Goal: Transaction & Acquisition: Purchase product/service

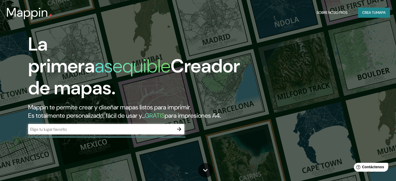
click at [103, 134] on div "​" at bounding box center [106, 129] width 156 height 10
click at [179, 132] on icon "button" at bounding box center [179, 129] width 6 height 6
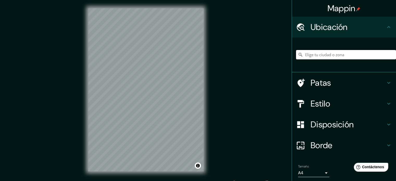
click at [347, 54] on input "Elige tu ciudad o zona" at bounding box center [346, 54] width 100 height 9
paste input "[GEOGRAPHIC_DATA], [STREET_ADDRESS][PERSON_NAME][PERSON_NAME]."
type input "[STREET_ADDRESS]"
click at [390, 56] on icon "Claro" at bounding box center [392, 55] width 4 height 4
paste input "[PERSON_NAME], 55520 Ecatepec [PERSON_NAME], [GEOGRAPHIC_DATA]."
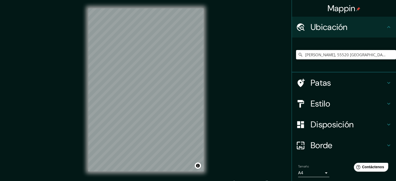
type input "[PERSON_NAME], 55520 [GEOGRAPHIC_DATA], [GEOGRAPHIC_DATA], [GEOGRAPHIC_DATA]"
click at [318, 102] on font "Estilo" at bounding box center [320, 103] width 20 height 11
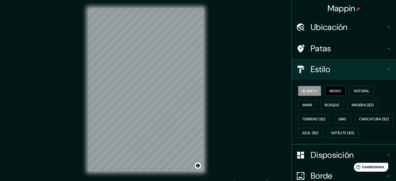
click at [334, 93] on font "Negro" at bounding box center [335, 90] width 12 height 7
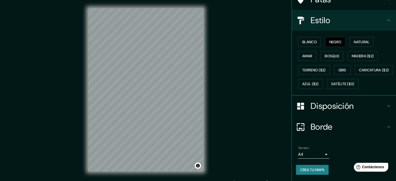
scroll to position [35, 0]
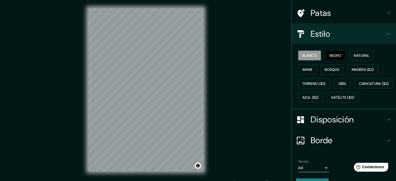
click at [312, 52] on font "Blanco" at bounding box center [309, 55] width 15 height 7
